Goal: Information Seeking & Learning: Learn about a topic

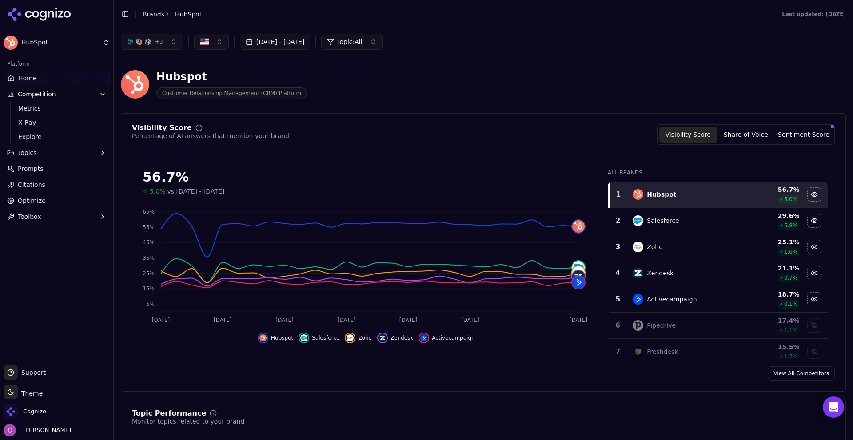
click at [318, 73] on div "Hubspot Customer Relationship Management (CRM) Platform" at bounding box center [320, 84] width 398 height 29
click at [300, 135] on div "Visibility Score Percentage of AI answers that mention your brand Visibility Sc…" at bounding box center [483, 134] width 703 height 20
click at [330, 98] on div "Hubspot Customer Relationship Management (CRM) Platform" at bounding box center [320, 84] width 398 height 29
click at [311, 71] on div "Hubspot Customer Relationship Management (CRM) Platform" at bounding box center [320, 84] width 398 height 29
click at [97, 267] on div "Platform Home Competition Metrics X-Ray Explore Topics Prompts Citations Optimi…" at bounding box center [56, 207] width 113 height 309
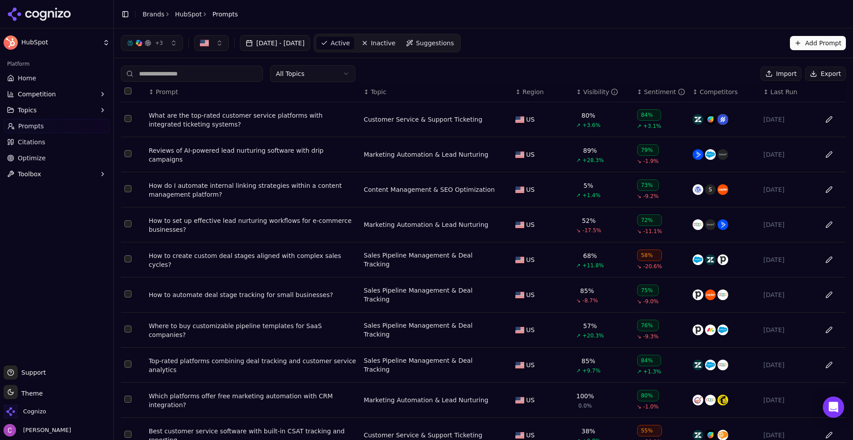
click at [231, 111] on div "What are the top-rated customer service platforms with integrated ticketing sys…" at bounding box center [253, 120] width 208 height 18
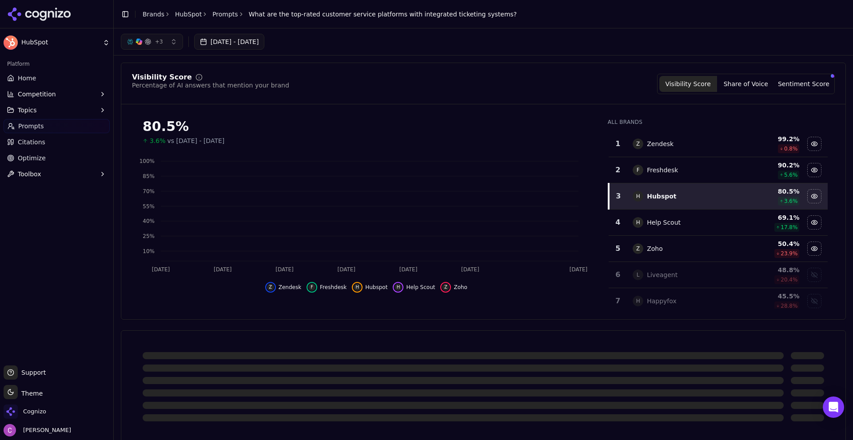
click at [582, 69] on div "Visibility Score Percentage of AI answers that mention your brand Visibility Sc…" at bounding box center [483, 191] width 725 height 257
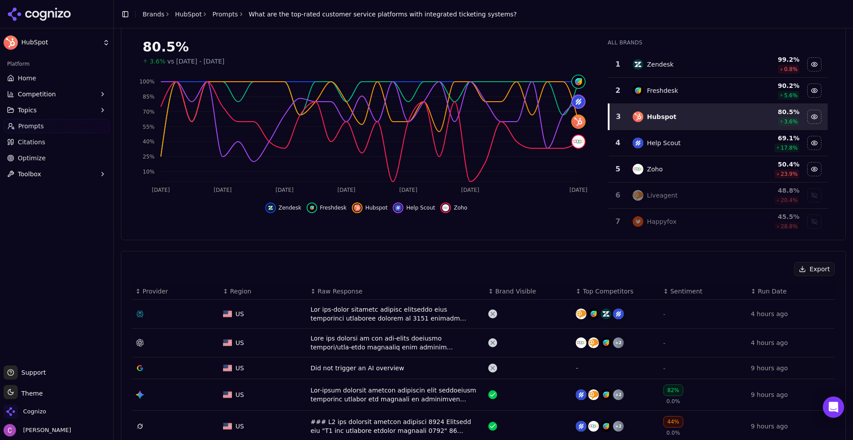
scroll to position [178, 0]
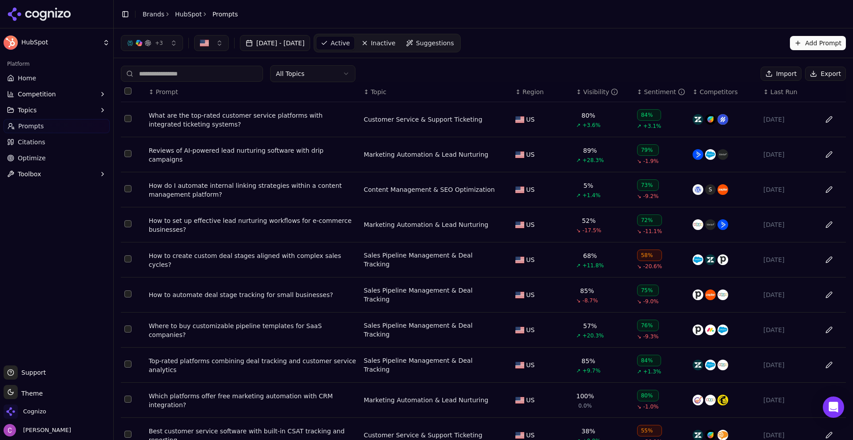
click at [211, 123] on div "What are the top-rated customer service platforms with integrated ticketing sys…" at bounding box center [253, 120] width 208 height 18
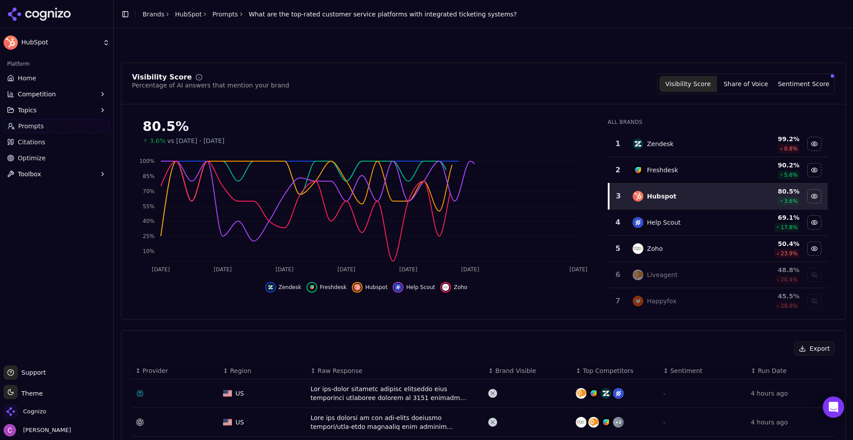
scroll to position [266, 0]
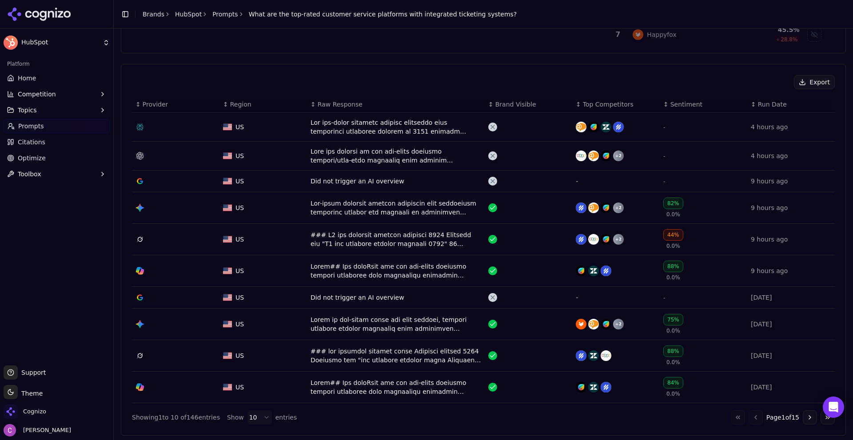
click at [339, 124] on div "Data table" at bounding box center [395, 127] width 171 height 18
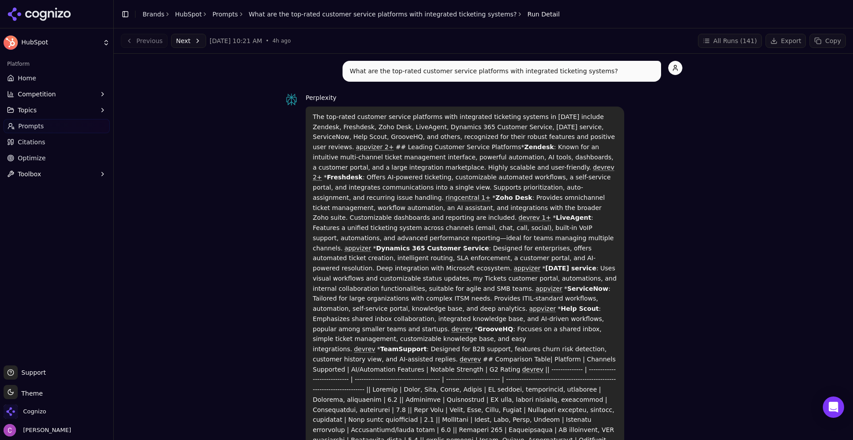
click at [284, 200] on div "Perplexity The top-rated customer service platforms with integrated ticketing s…" at bounding box center [483, 306] width 398 height 429
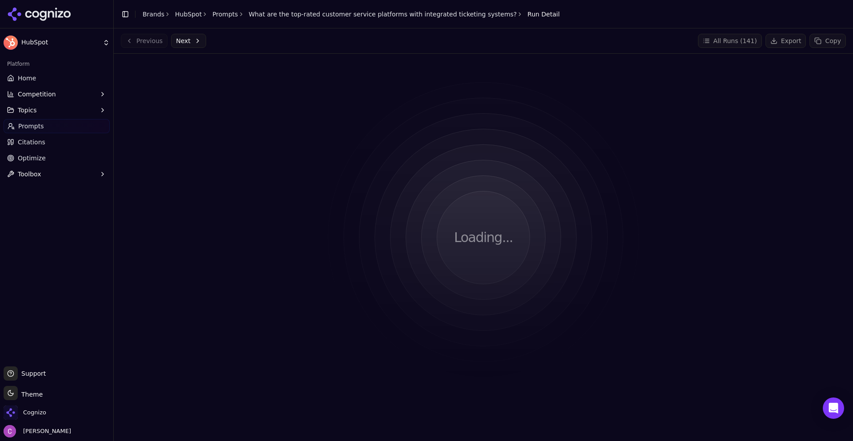
click at [482, 105] on div "Loading..." at bounding box center [483, 238] width 725 height 354
click at [390, 114] on div "Loading..." at bounding box center [483, 238] width 725 height 354
